Goal: Register for event/course

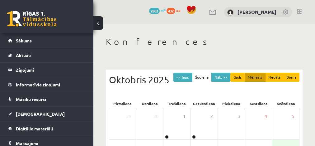
scroll to position [100, 0]
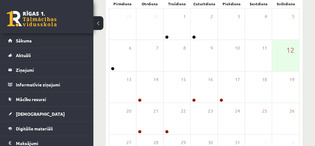
click at [126, 48] on div "6 7 8 9 10 11 12" at bounding box center [204, 55] width 190 height 31
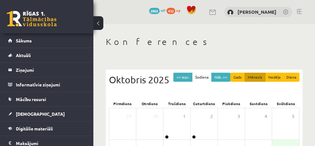
scroll to position [100, 0]
